Goal: Task Accomplishment & Management: Complete application form

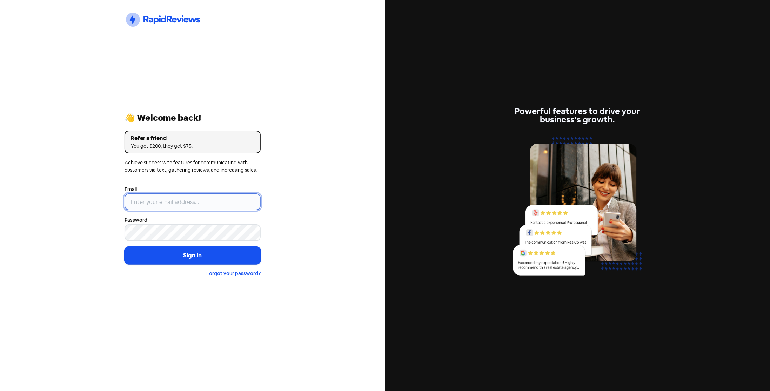
type input "[EMAIL_ADDRESS][DOMAIN_NAME]"
click at [174, 253] on button "Sign in" at bounding box center [192, 255] width 136 height 18
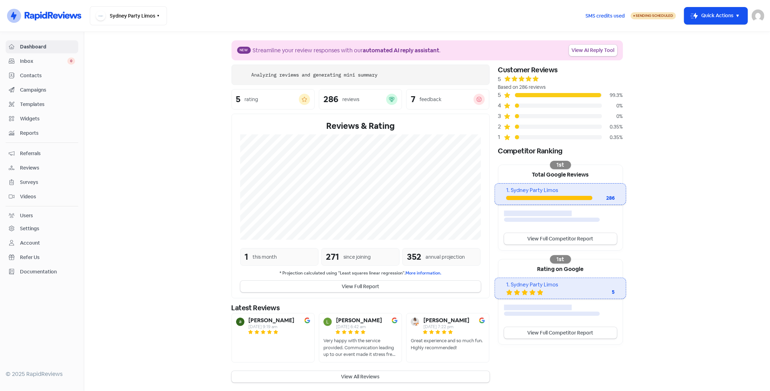
click at [49, 78] on span "Contacts" at bounding box center [47, 75] width 55 height 7
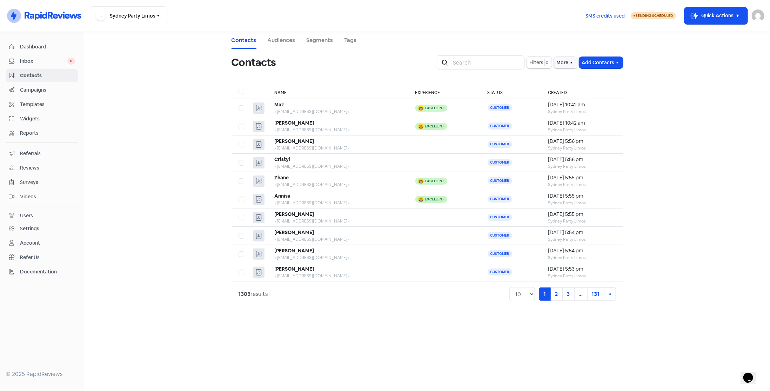
click at [597, 64] on button "Add Contacts" at bounding box center [601, 63] width 44 height 12
click at [592, 79] on button "Add a contact" at bounding box center [582, 78] width 82 height 14
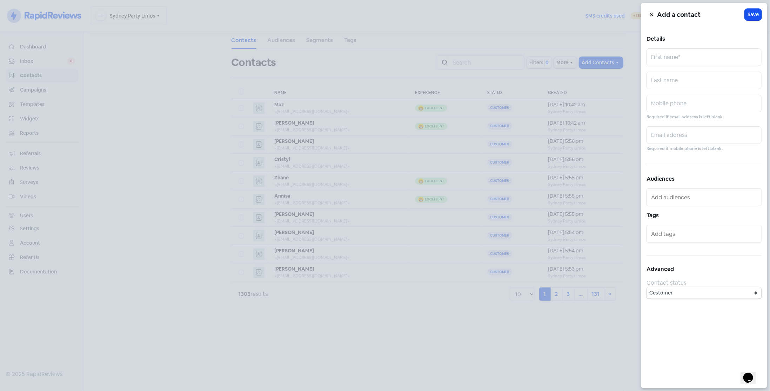
click at [114, 210] on div at bounding box center [385, 195] width 770 height 391
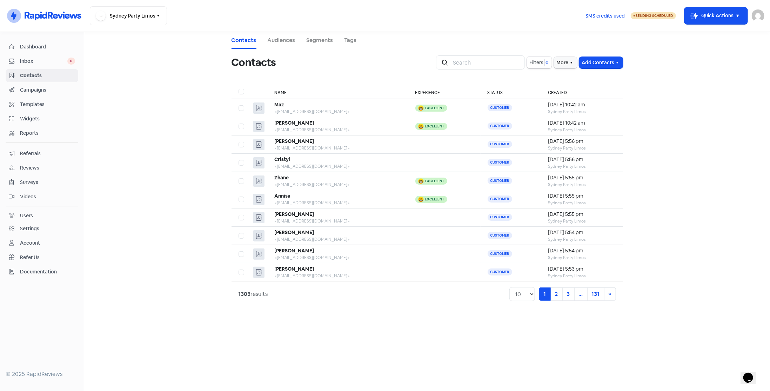
click at [717, 21] on button "Icon For Thunder-move Quick Actions" at bounding box center [715, 15] width 63 height 17
click at [709, 34] on button "Add new contact" at bounding box center [706, 34] width 82 height 14
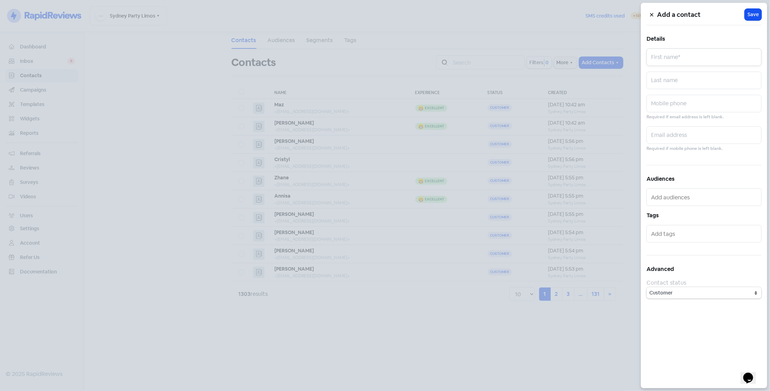
click at [721, 53] on input "text" at bounding box center [703, 57] width 115 height 18
type input "Sophia"
click at [728, 134] on input "text" at bounding box center [703, 135] width 115 height 18
paste input "sophiamsmith08@gmail.com"
type input "sophiamsmith08@gmail.com"
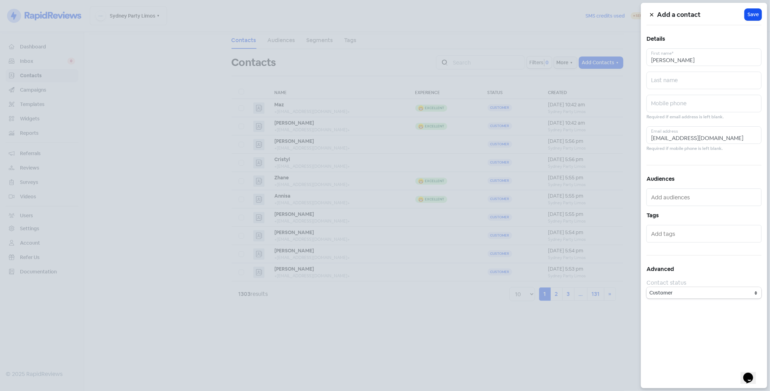
click at [750, 16] on span "Save" at bounding box center [752, 14] width 11 height 7
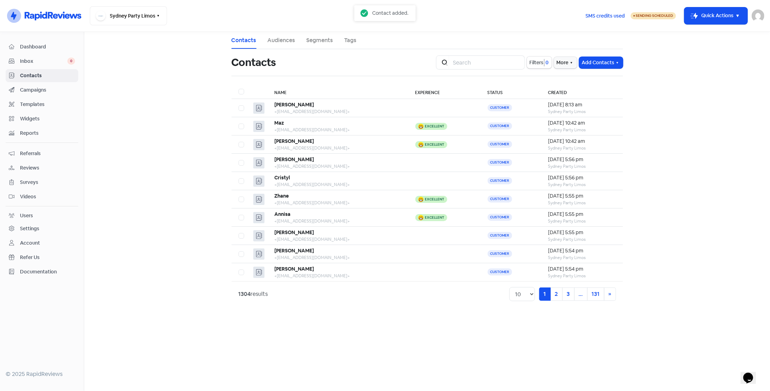
click at [605, 65] on button "Add Contacts" at bounding box center [601, 63] width 44 height 12
click at [604, 77] on button "Add a contact" at bounding box center [582, 78] width 82 height 14
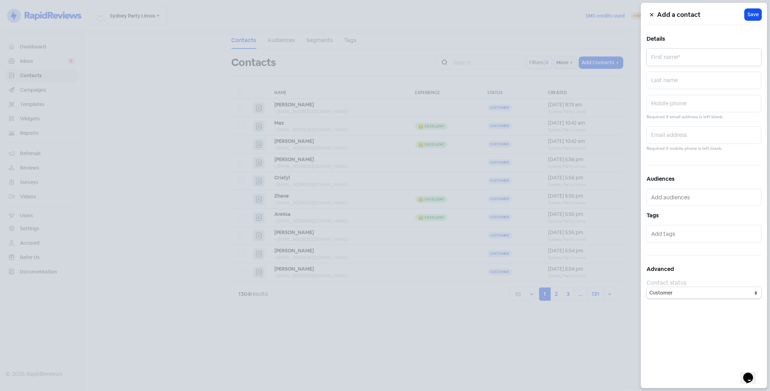
click at [707, 60] on input "text" at bounding box center [703, 57] width 115 height 18
type input "Nikki"
click at [659, 136] on input "text" at bounding box center [703, 135] width 115 height 18
paste input "nikki_0807@hotmail.com"
type input "nikki_0807@hotmail.com"
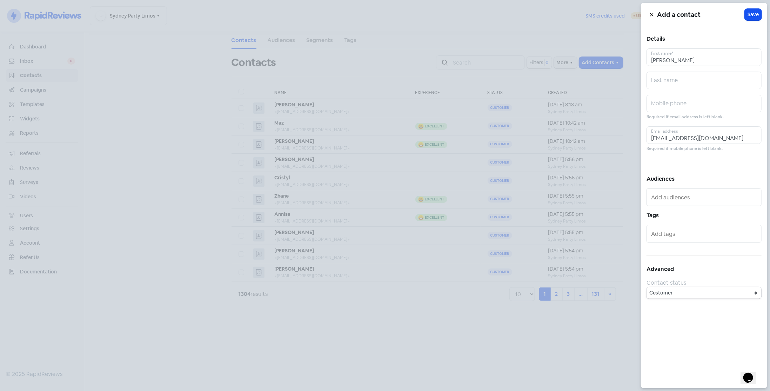
click at [751, 13] on span "Save" at bounding box center [752, 14] width 11 height 7
